Goal: Book appointment/travel/reservation

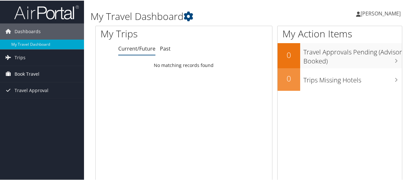
click at [40, 74] on link "Book Travel" at bounding box center [42, 74] width 84 height 16
